Goal: Task Accomplishment & Management: Use online tool/utility

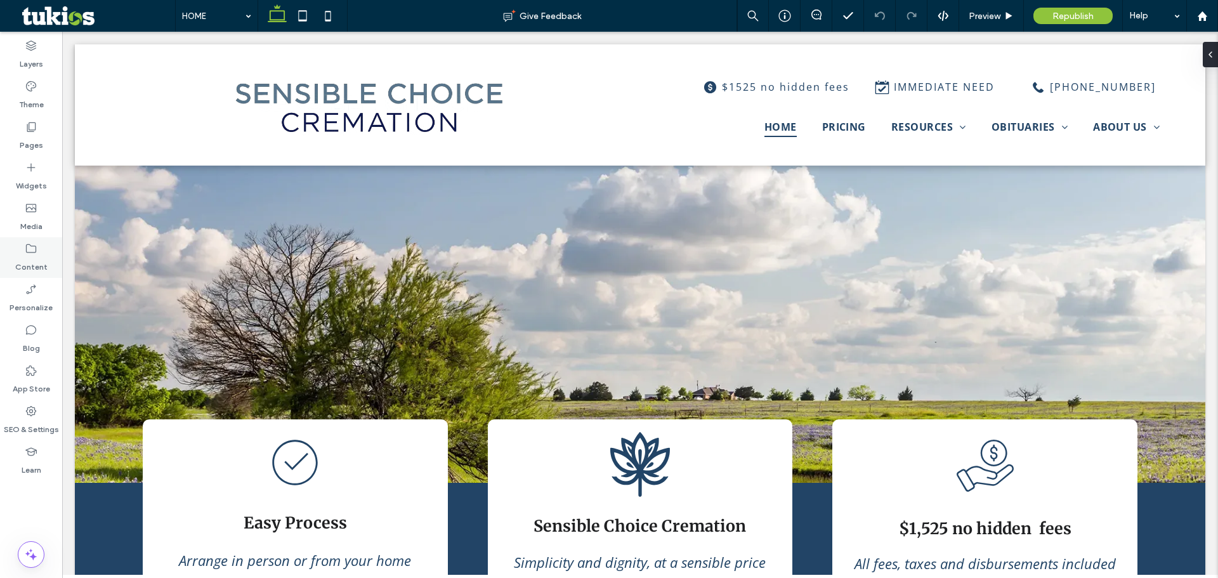
click at [34, 258] on label "Content" at bounding box center [31, 264] width 32 height 18
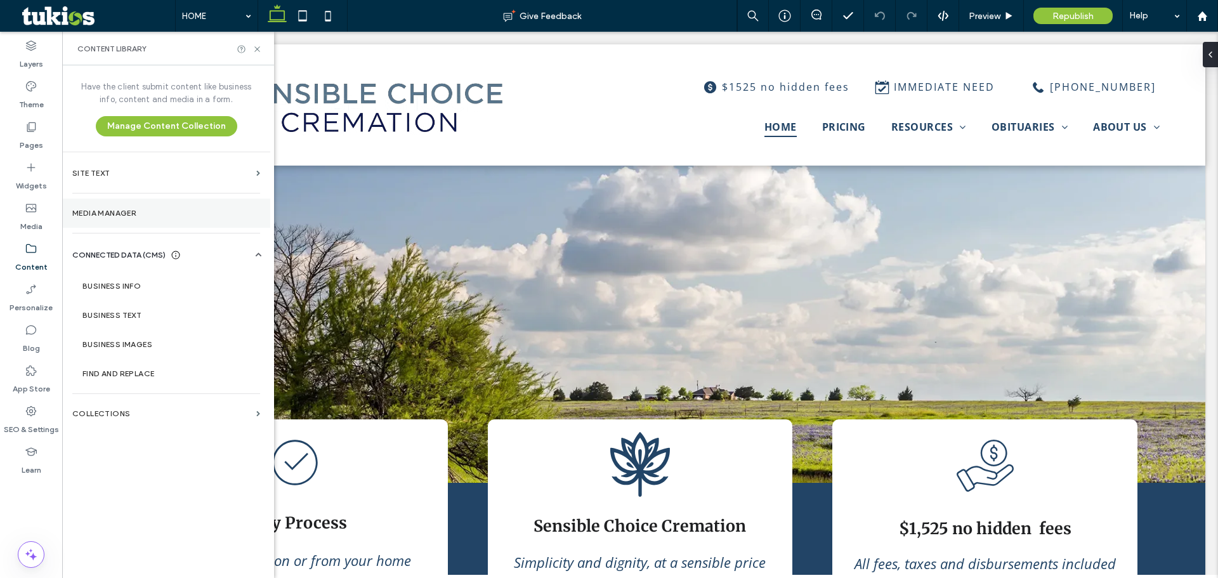
click at [112, 207] on section "Media Manager" at bounding box center [166, 213] width 208 height 29
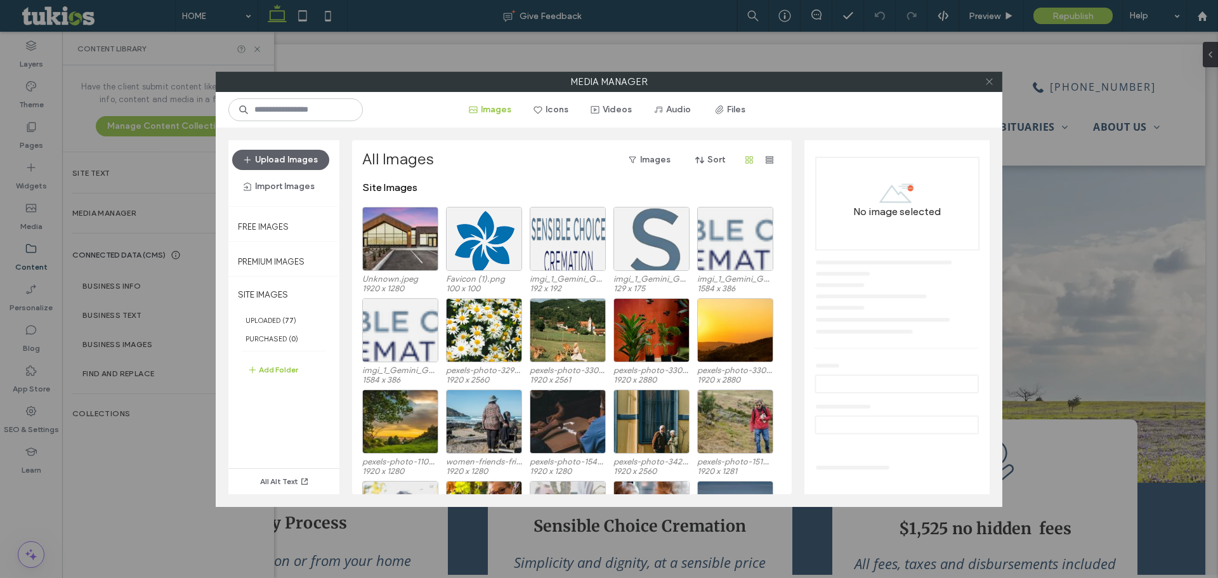
click at [987, 77] on icon at bounding box center [989, 82] width 10 height 10
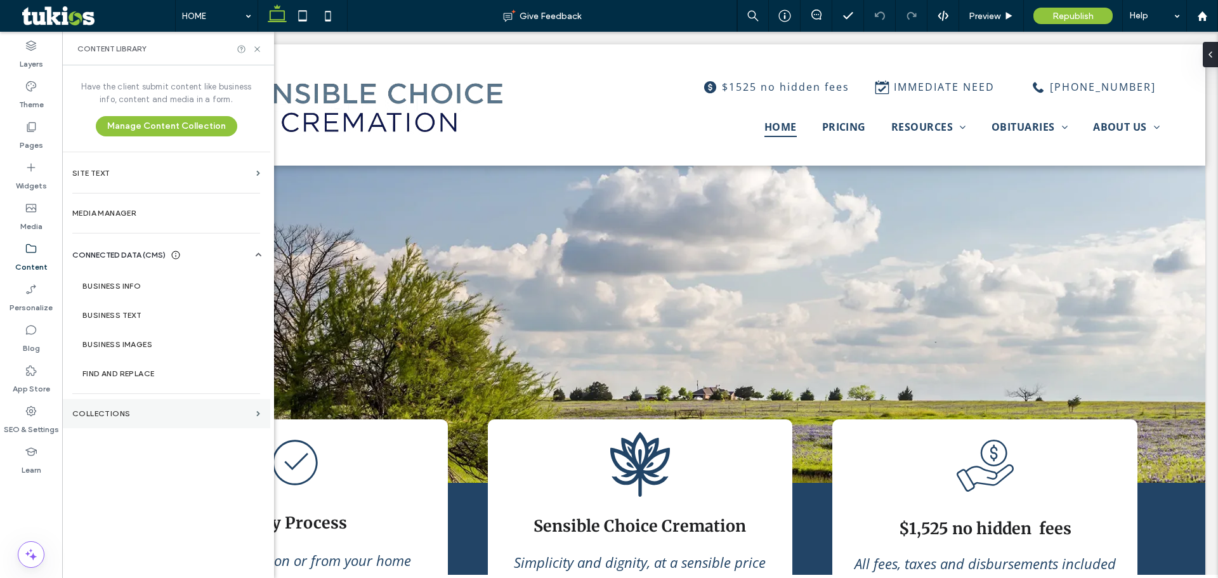
click at [174, 424] on section "Collections" at bounding box center [166, 413] width 208 height 29
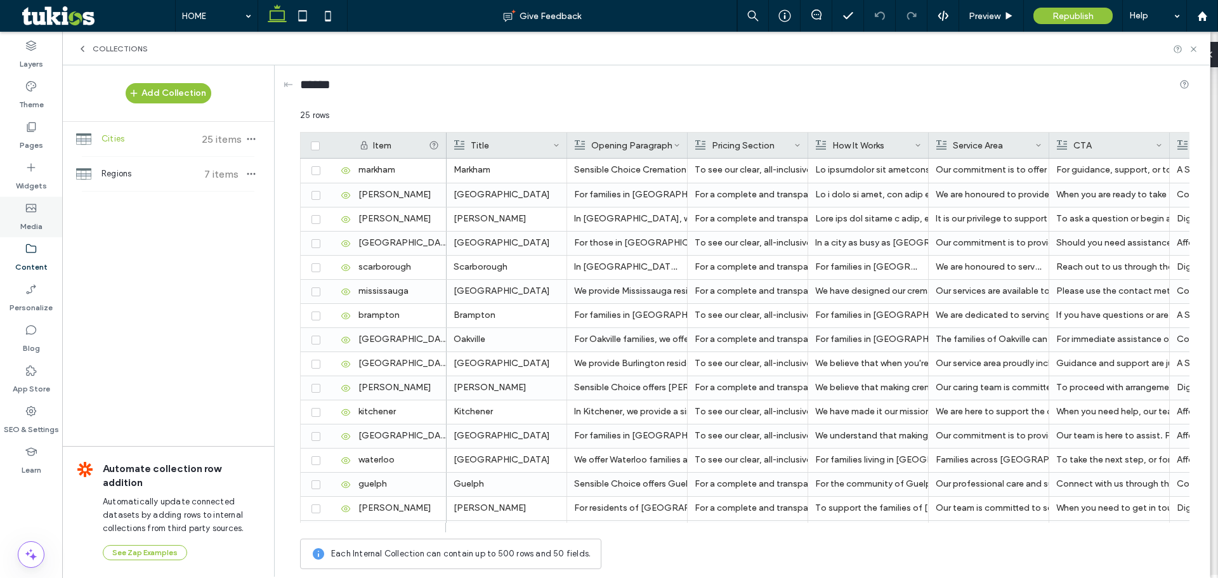
click at [35, 219] on label "Media" at bounding box center [31, 223] width 22 height 18
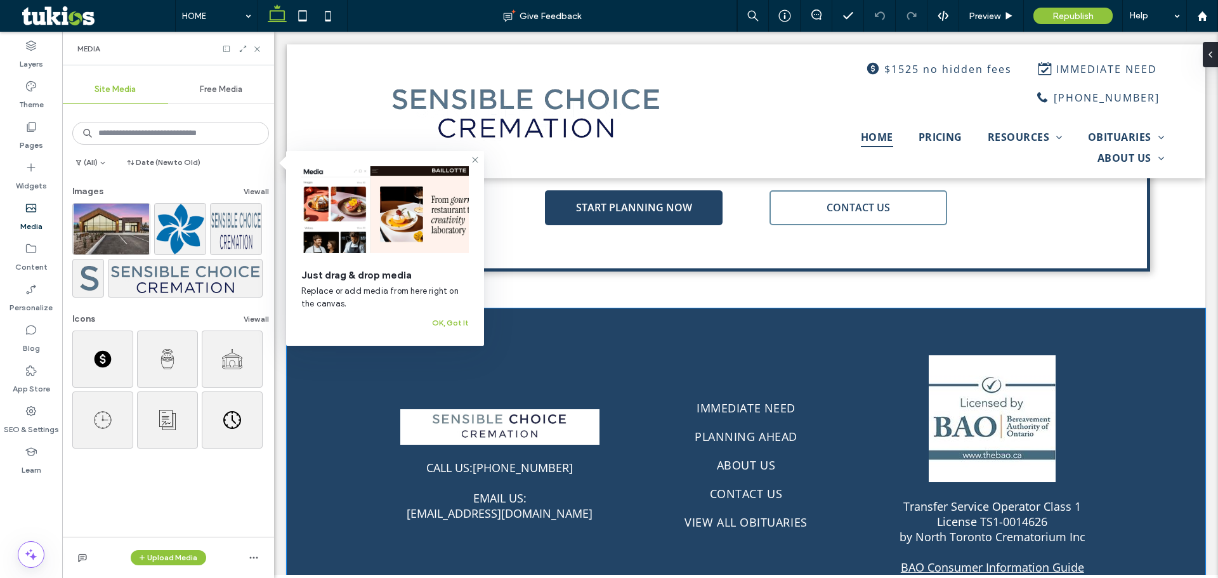
scroll to position [1878, 0]
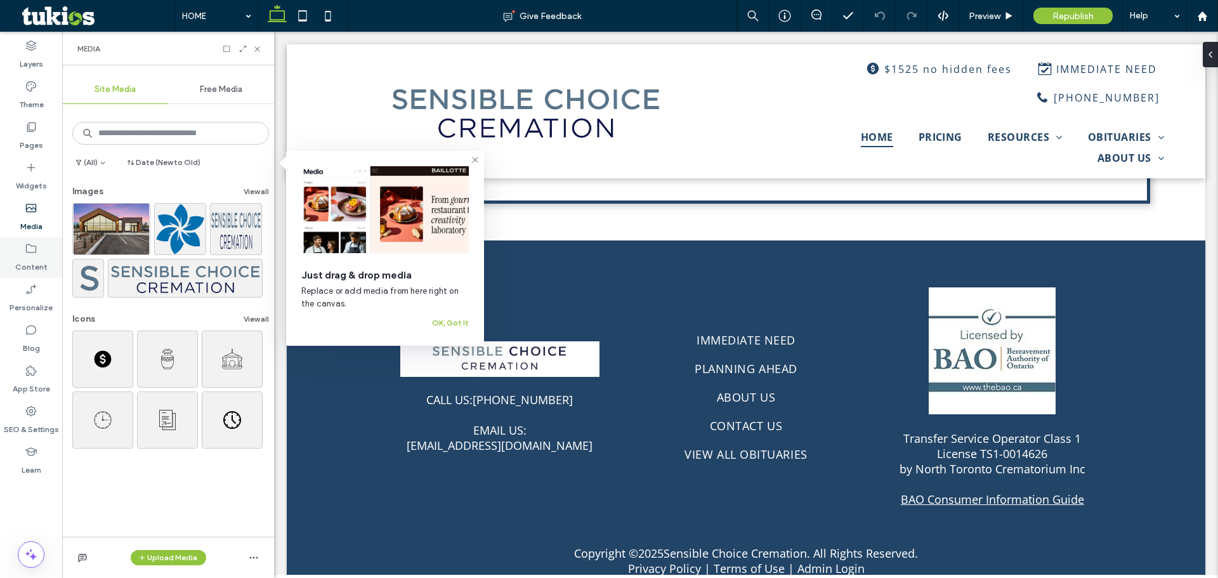
click at [36, 251] on use at bounding box center [31, 248] width 10 height 9
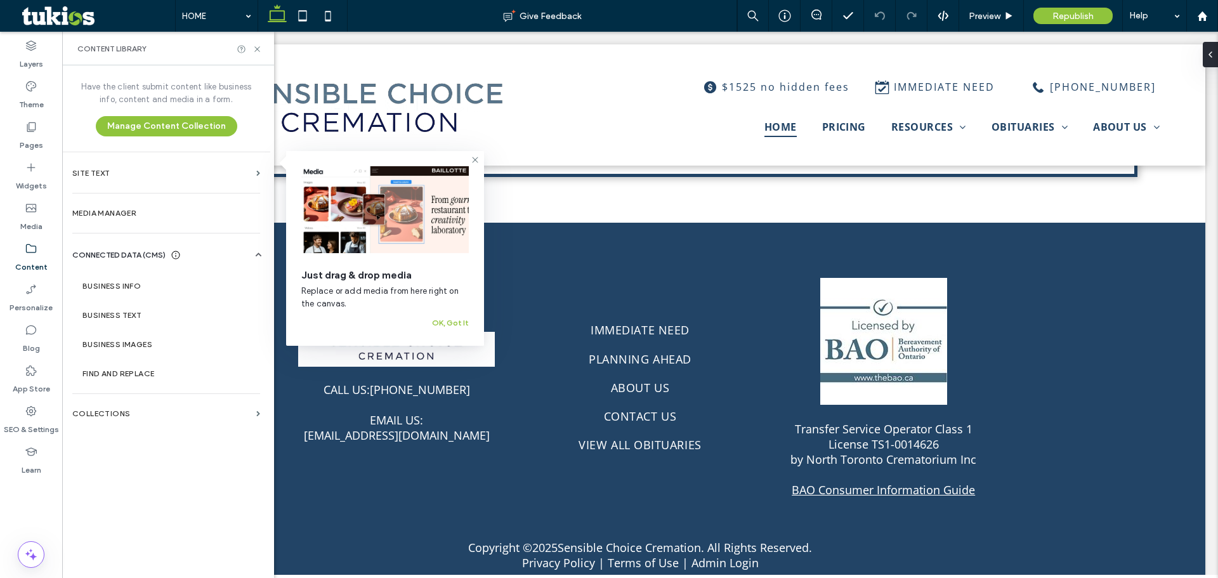
scroll to position [1877, 0]
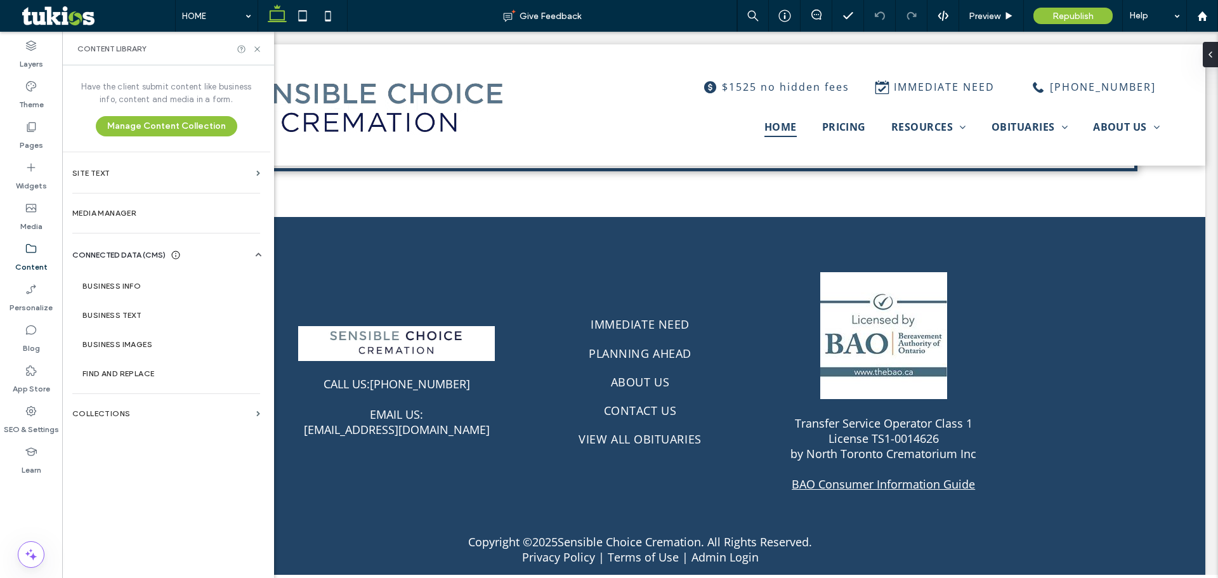
click at [35, 253] on icon at bounding box center [31, 248] width 13 height 13
